Goal: Task Accomplishment & Management: Manage account settings

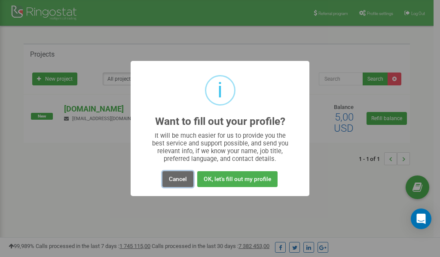
click at [174, 177] on button "Cancel" at bounding box center [177, 179] width 31 height 16
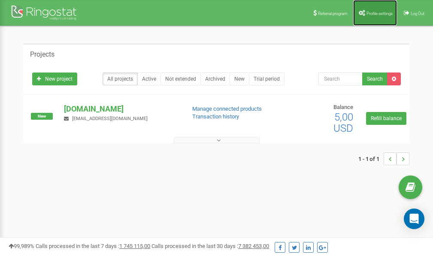
click at [377, 14] on span "Profile settings" at bounding box center [380, 13] width 26 height 5
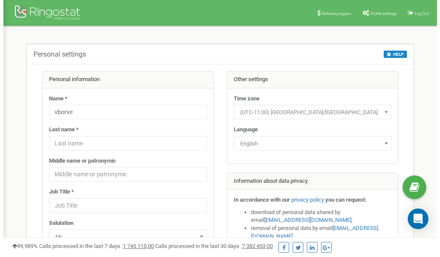
scroll to position [43, 0]
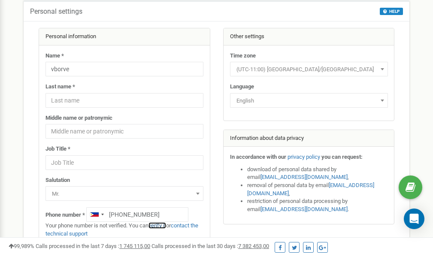
click at [161, 225] on link "verify it" at bounding box center [158, 225] width 18 height 6
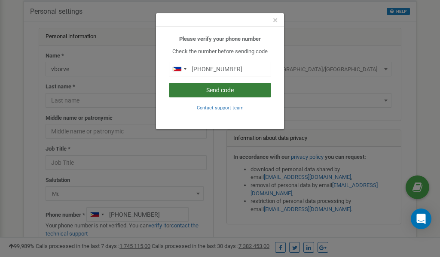
click at [217, 92] on button "Send code" at bounding box center [220, 90] width 102 height 15
